Goal: Communication & Community: Answer question/provide support

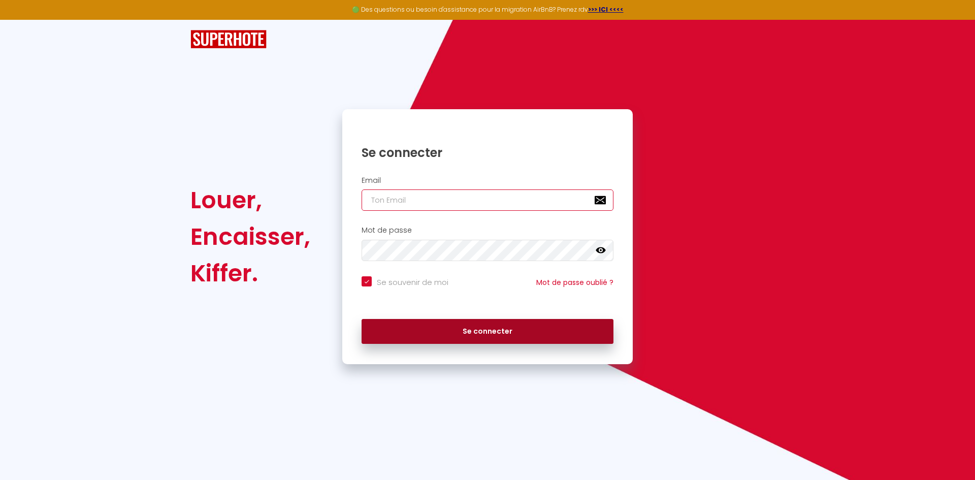
type input "[PERSON_NAME][EMAIL_ADDRESS][DOMAIN_NAME]"
click at [570, 324] on button "Se connecter" at bounding box center [487, 331] width 252 height 25
checkbox input "true"
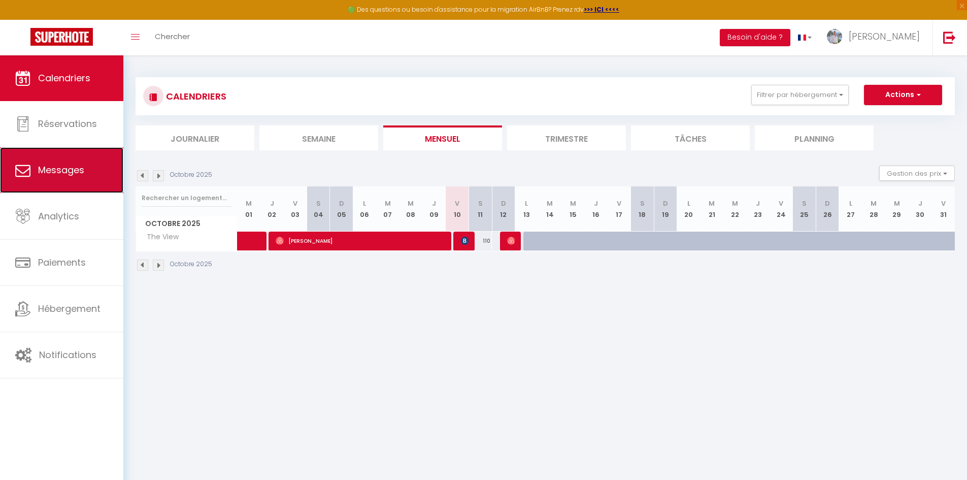
click at [44, 170] on span "Messages" at bounding box center [61, 169] width 46 height 13
select select "message"
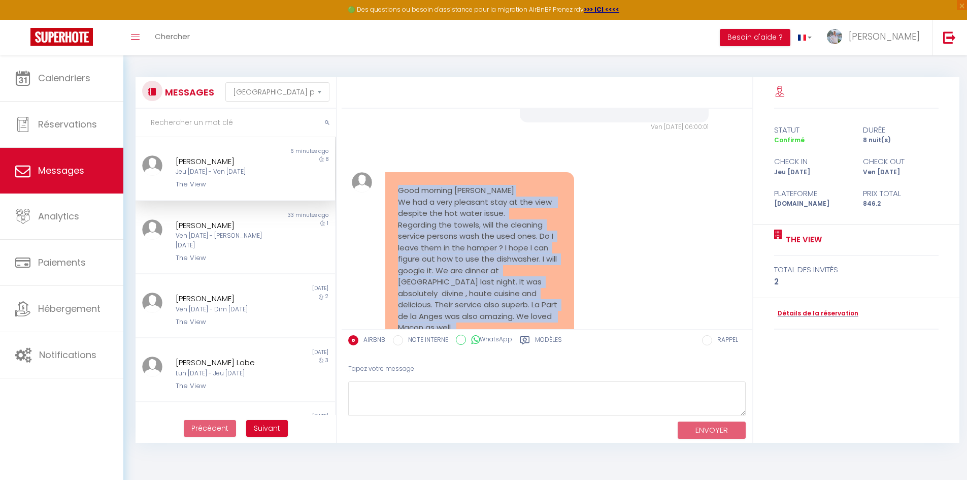
drag, startPoint x: 395, startPoint y: 120, endPoint x: 547, endPoint y: 270, distance: 213.5
click at [547, 270] on div "Good morning [PERSON_NAME] We had a very pleasant stay at the view despite the …" at bounding box center [479, 264] width 189 height 185
copy pre "Good morning [PERSON_NAME] We had a very pleasant stay at the view despite the …"
click at [413, 390] on textarea at bounding box center [546, 398] width 397 height 35
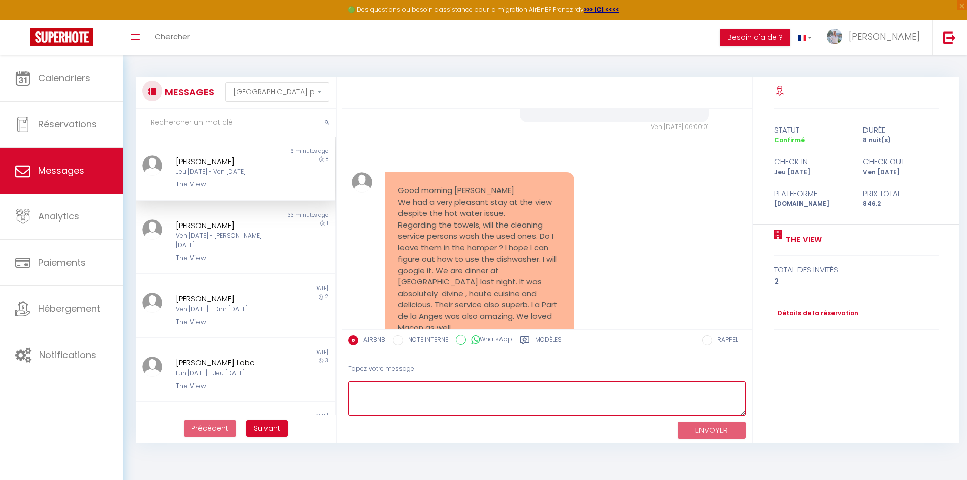
paste textarea "Lore ipsumdo, Sitam con ad elit sed doei temp incidid — U’l etdol magnaaliq en …"
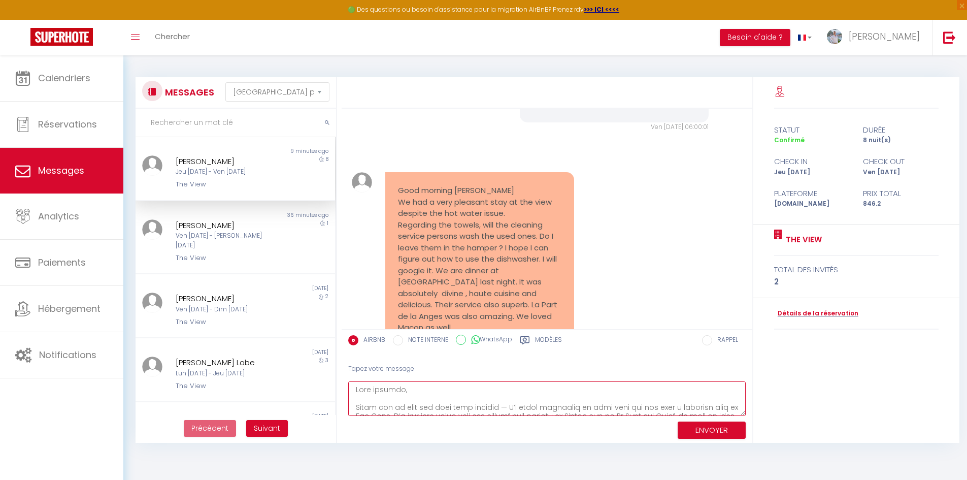
type textarea "Lore ipsumdo, Sitam con ad elit sed doei temp incidid — U’l etdol magnaaliq en …"
click at [713, 435] on button "ENVOYER" at bounding box center [712, 430] width 68 height 18
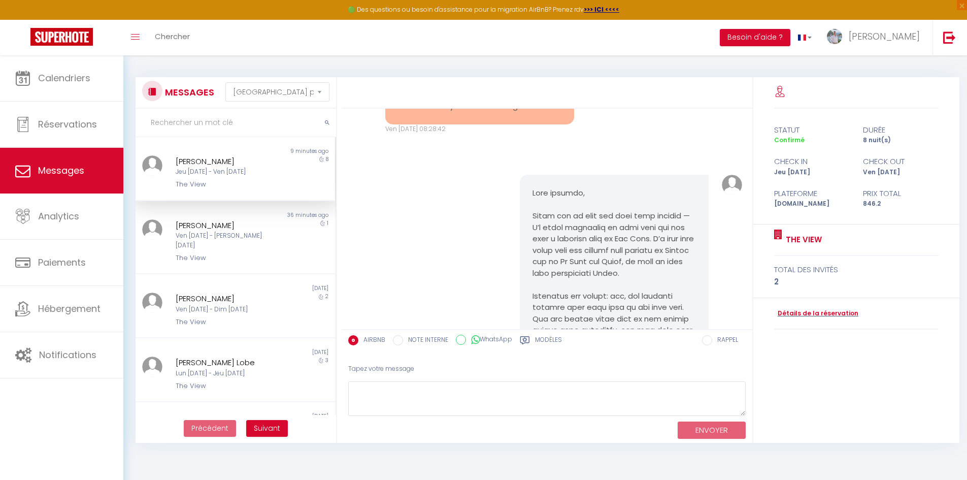
scroll to position [6830, 0]
